Goal: Check status: Check status

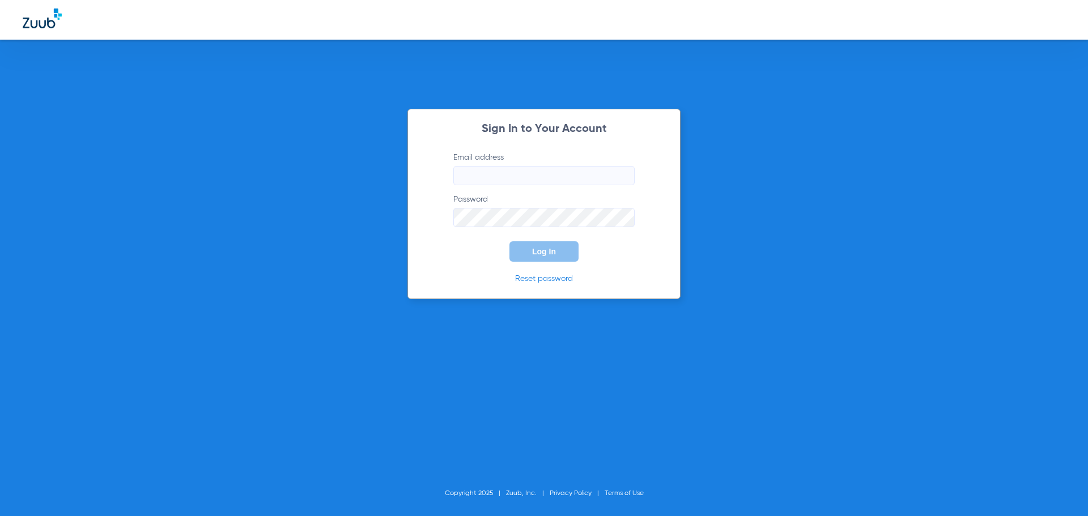
type input "[EMAIL_ADDRESS][DOMAIN_NAME]"
drag, startPoint x: 548, startPoint y: 265, endPoint x: 557, endPoint y: 251, distance: 16.3
click at [548, 264] on div "Sign In to Your Account Email address [EMAIL_ADDRESS][DOMAIN_NAME] Password Log…" at bounding box center [543, 204] width 273 height 190
click at [558, 249] on button "Log In" at bounding box center [543, 251] width 69 height 20
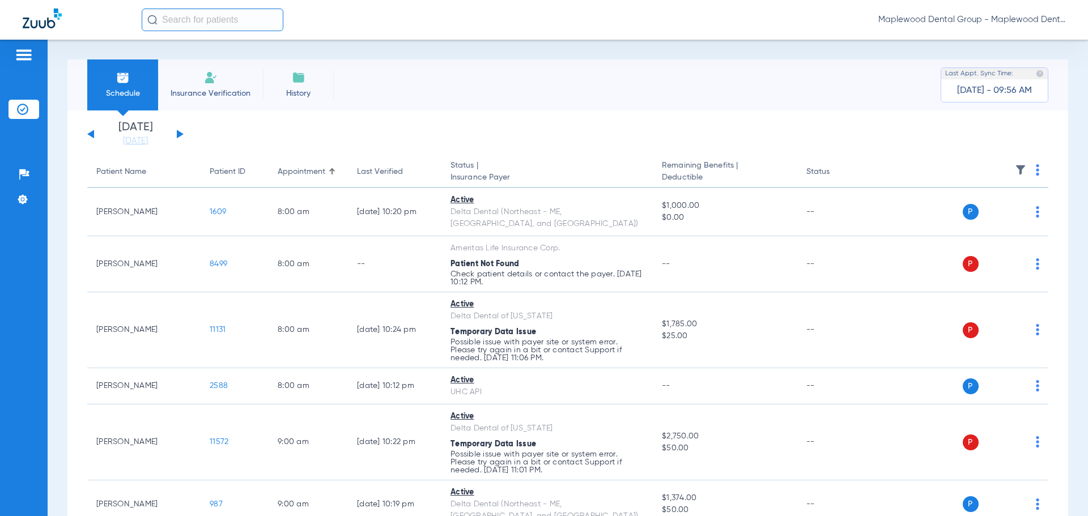
click at [184, 133] on app-single-date-navigator "[DATE] [DATE] [DATE] [DATE] [DATE] [DATE] [DATE] [DATE] [DATE] [DATE] [DATE] [D…" at bounding box center [567, 134] width 961 height 25
click at [176, 134] on div "[DATE] [DATE] [DATE] [DATE] [DATE] [DATE] [DATE] [DATE] [DATE] [DATE] [DATE] [D…" at bounding box center [135, 134] width 96 height 25
click at [178, 134] on button at bounding box center [180, 134] width 7 height 9
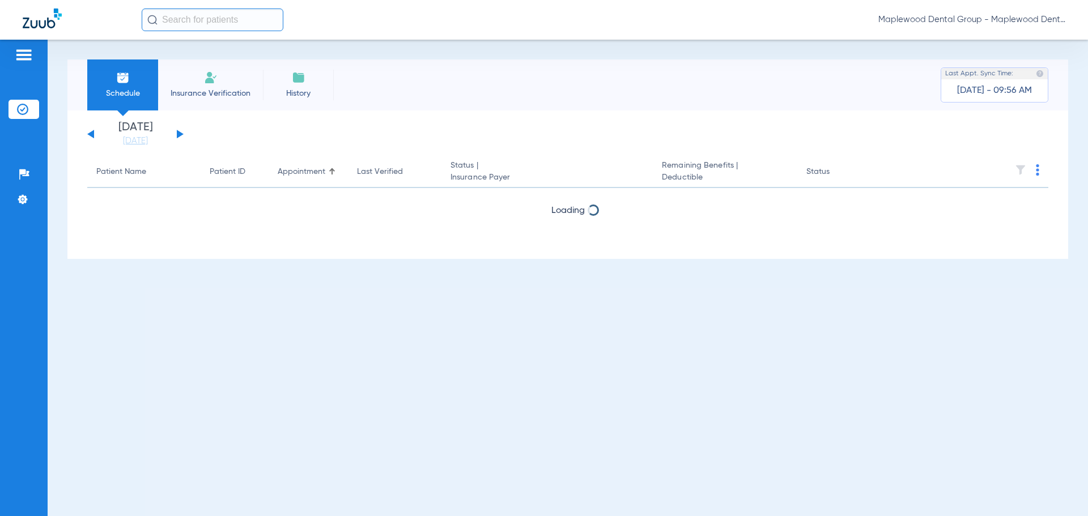
click at [178, 134] on button at bounding box center [180, 134] width 7 height 9
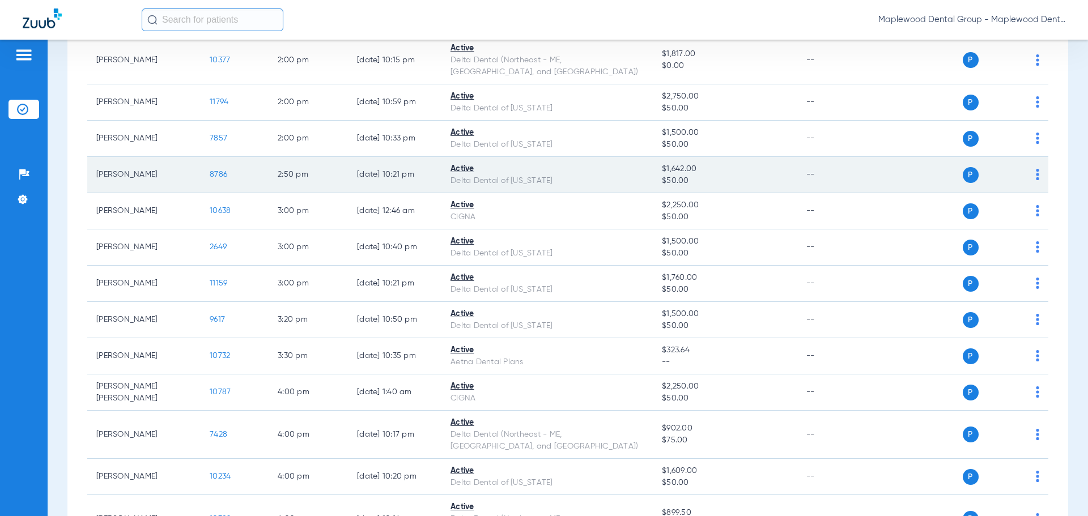
scroll to position [1082, 0]
